Goal: Find specific page/section: Find specific page/section

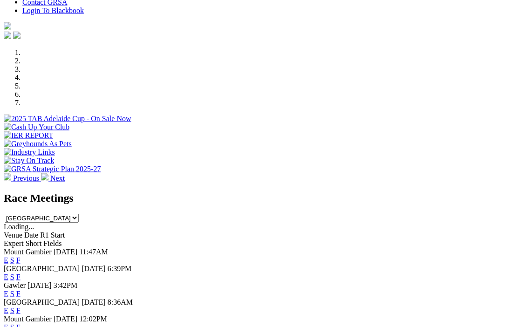
scroll to position [246, 0]
click at [20, 306] on link "F" at bounding box center [18, 310] width 4 height 8
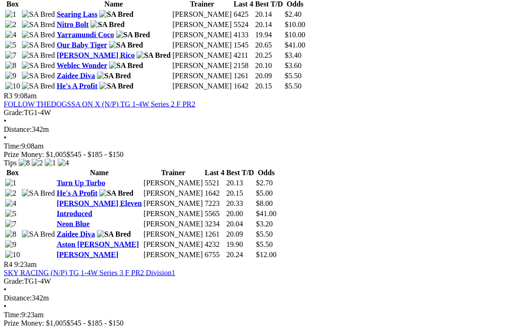
scroll to position [698, 0]
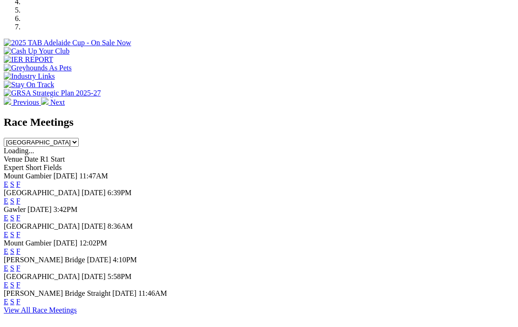
scroll to position [327, 0]
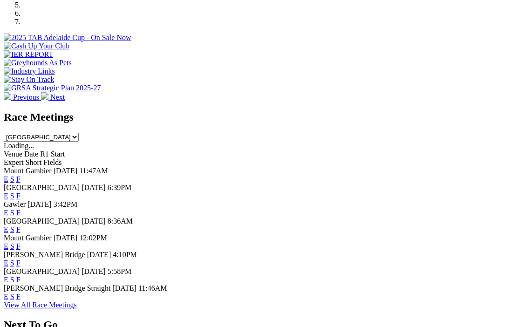
click at [20, 292] on link "F" at bounding box center [18, 296] width 4 height 8
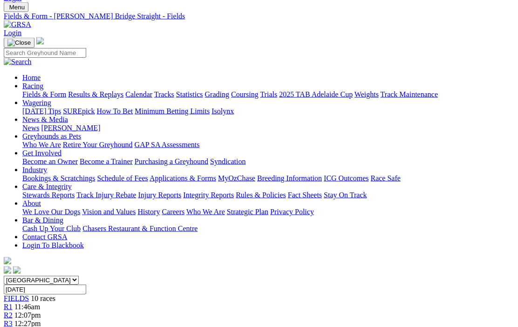
scroll to position [25, 8]
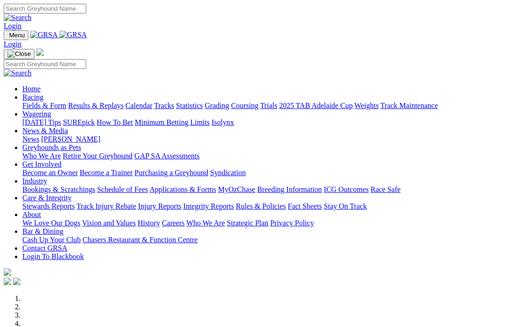
scroll to position [327, 0]
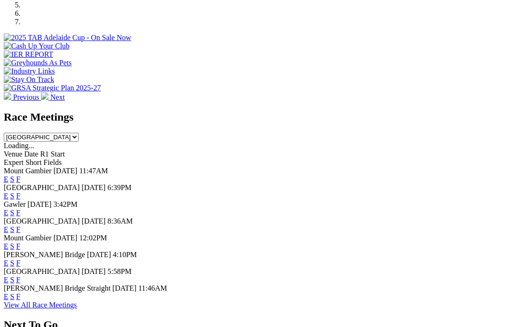
click at [20, 209] on link "F" at bounding box center [18, 213] width 4 height 8
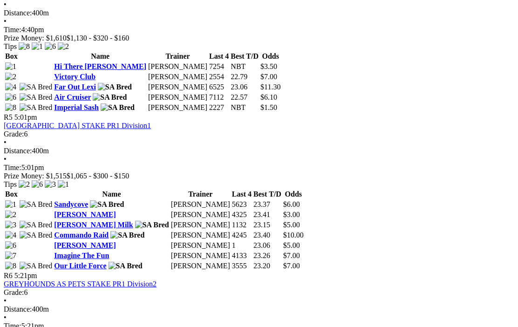
scroll to position [922, 0]
